Goal: Task Accomplishment & Management: Use online tool/utility

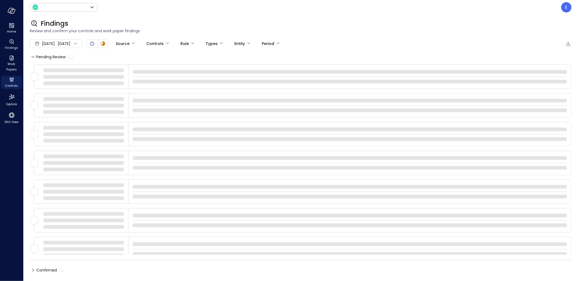
type input "*******"
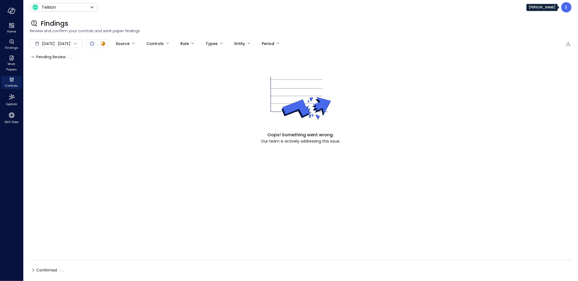
click at [571, 10] on div "E" at bounding box center [567, 7] width 10 height 10
click at [567, 7] on p "E" at bounding box center [567, 7] width 2 height 7
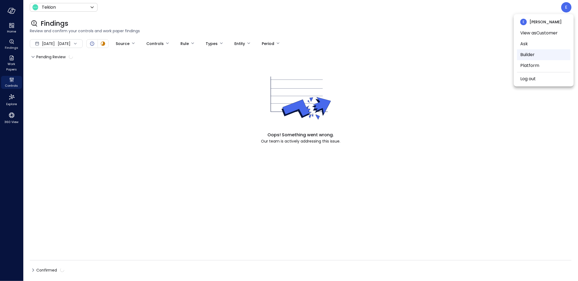
click at [539, 55] on li "Builder" at bounding box center [543, 54] width 53 height 11
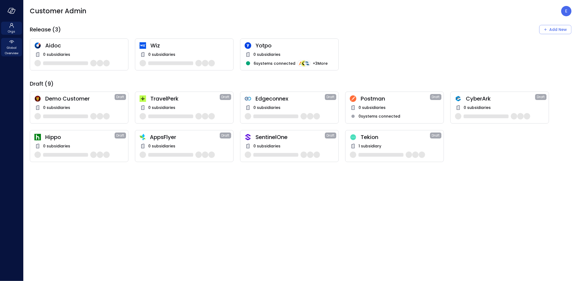
click at [12, 54] on span "Global Overview" at bounding box center [11, 50] width 17 height 11
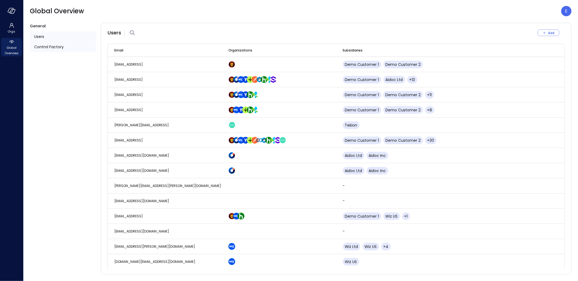
click at [41, 48] on span "Control Factory" at bounding box center [49, 47] width 30 height 6
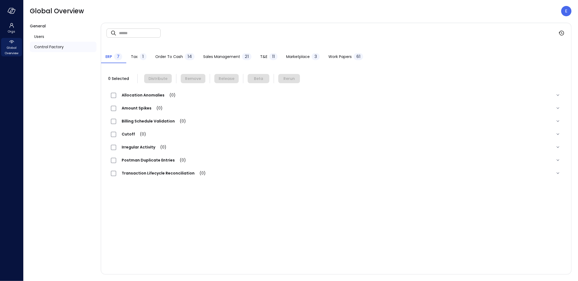
click at [345, 57] on span "Work Papers" at bounding box center [340, 57] width 23 height 6
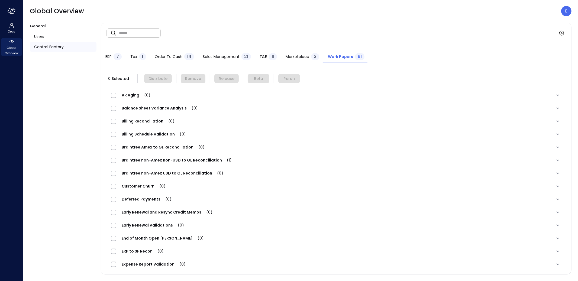
scroll to position [493, 0]
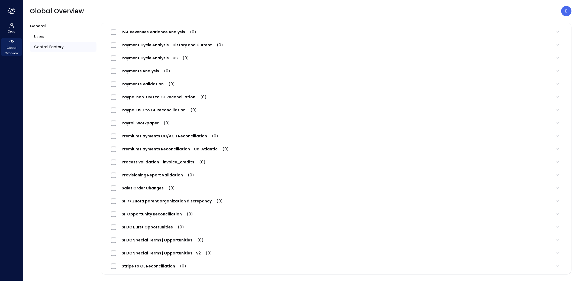
click at [157, 148] on span "Premium Payments Reconciliation - Cal Atlantic (0)" at bounding box center [175, 148] width 118 height 5
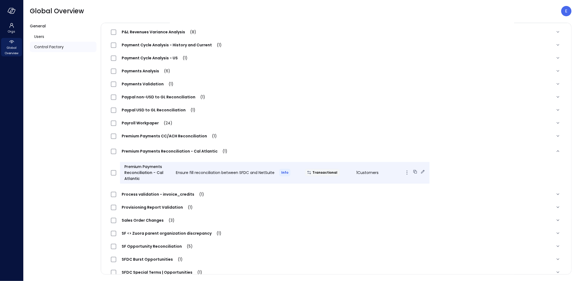
click at [421, 170] on icon at bounding box center [423, 172] width 4 height 4
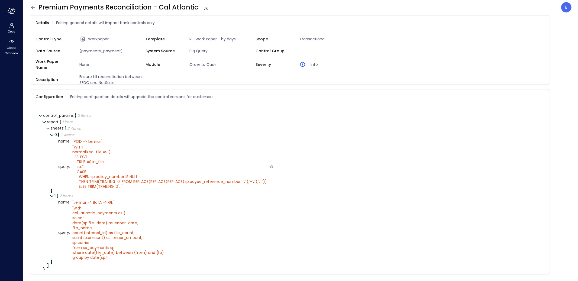
scroll to position [13, 0]
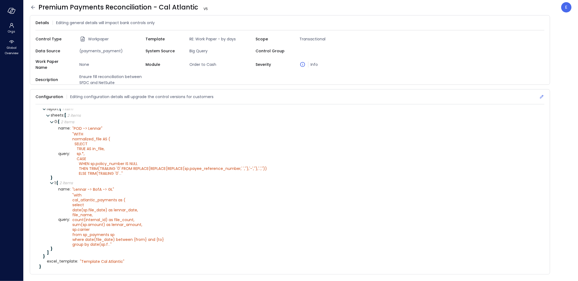
click at [543, 95] on icon at bounding box center [542, 97] width 4 height 4
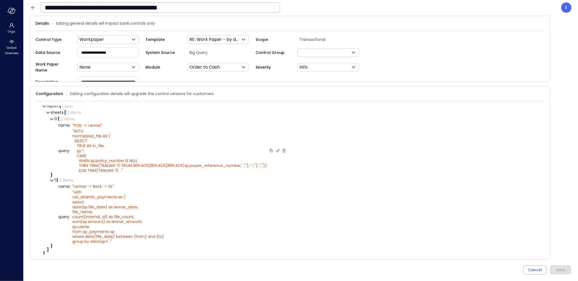
click at [276, 149] on icon at bounding box center [277, 150] width 3 height 3
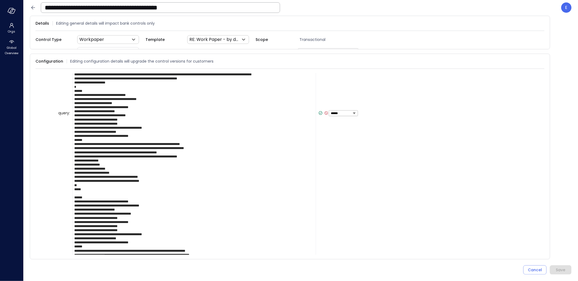
scroll to position [167, 0]
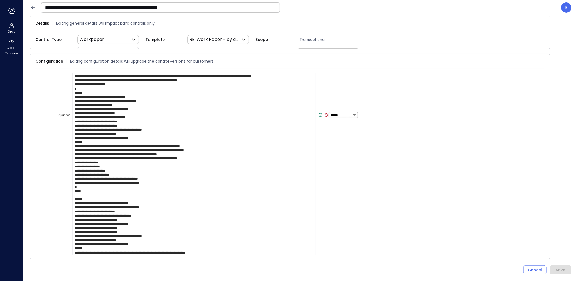
click at [105, 98] on textarea at bounding box center [194, 115] width 244 height 347
